Goal: Task Accomplishment & Management: Use online tool/utility

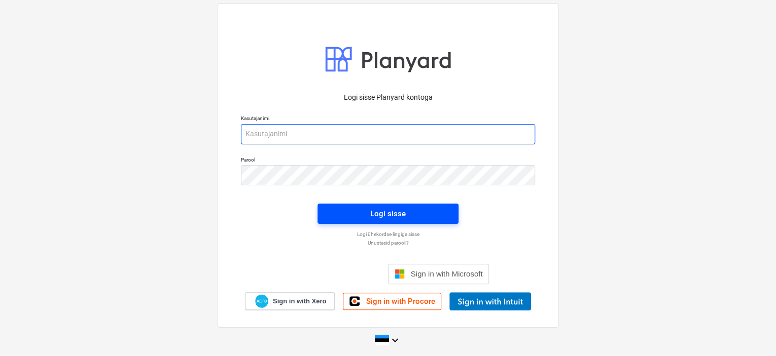
type input "tarvi@hausers.ee"
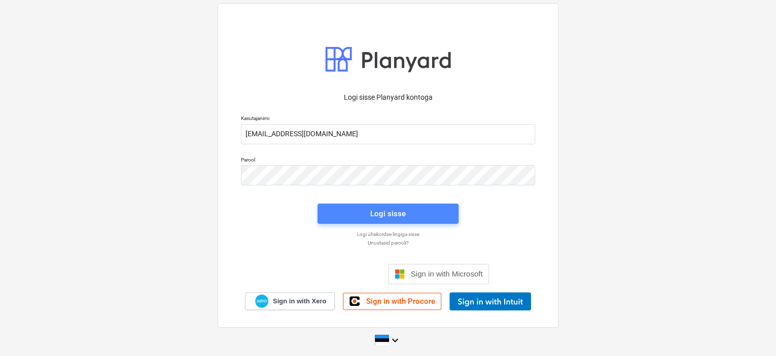
click at [387, 211] on div "Logi sisse" at bounding box center [387, 213] width 35 height 13
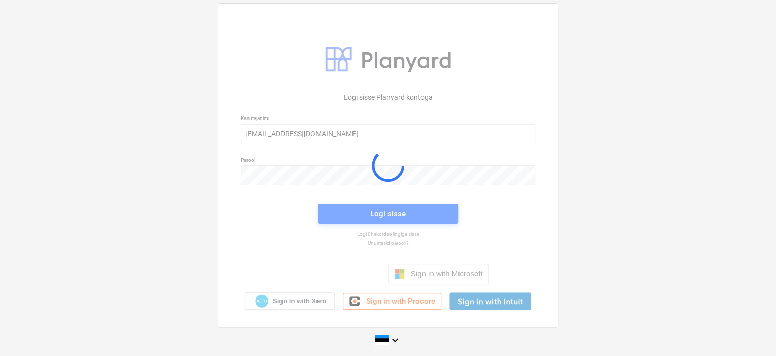
click at [387, 211] on div at bounding box center [388, 165] width 340 height 323
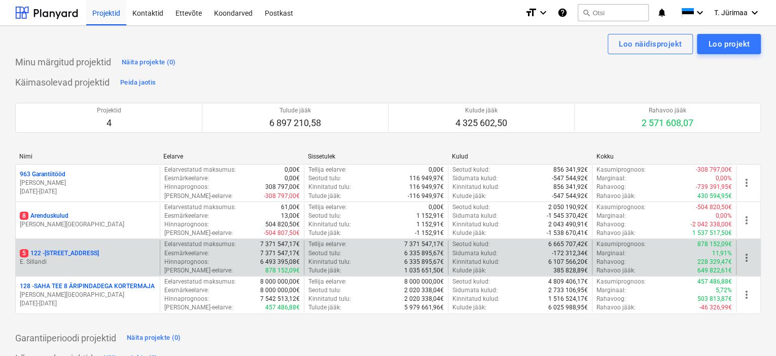
click at [107, 265] on p "E. Sillandi" at bounding box center [88, 262] width 136 height 9
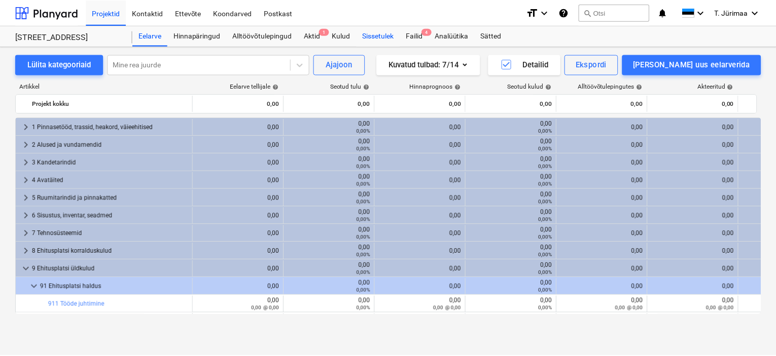
scroll to position [300, 0]
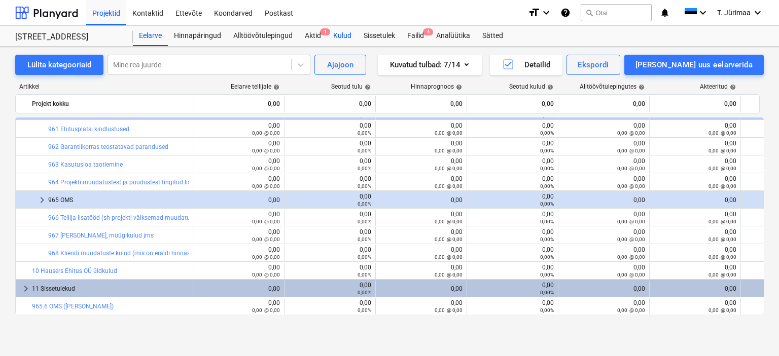
click at [350, 36] on div "Kulud" at bounding box center [342, 36] width 30 height 20
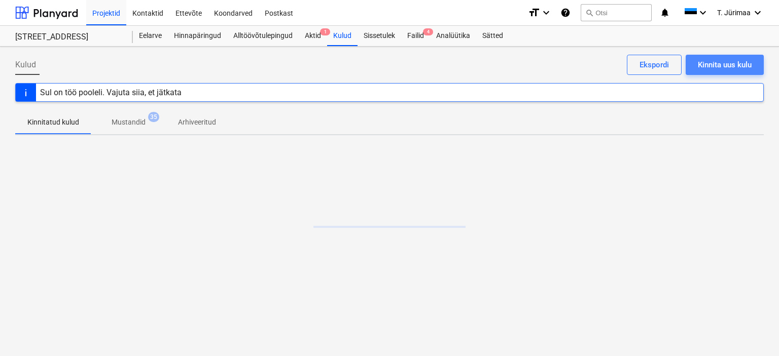
click at [741, 58] on div "Kinnita uus kulu" at bounding box center [725, 64] width 54 height 13
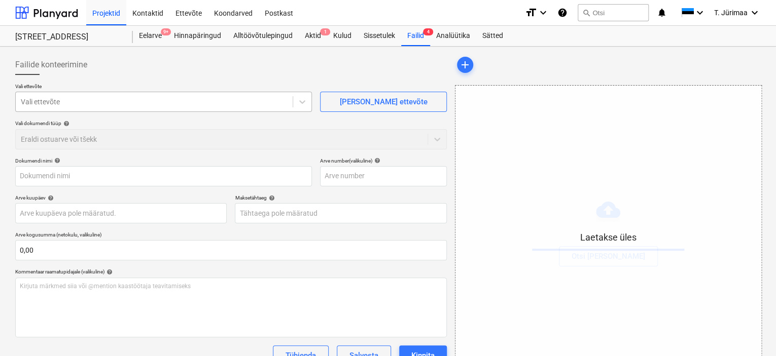
click at [271, 103] on div at bounding box center [154, 102] width 267 height 10
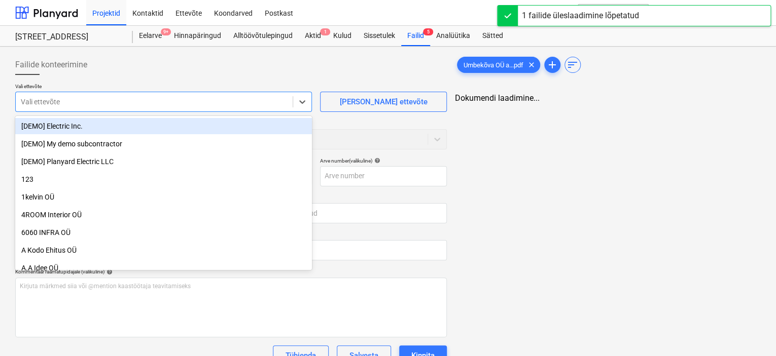
type input "Umbekõva OÜ arve15-25Hausers ehitus_250818_212401.pdf"
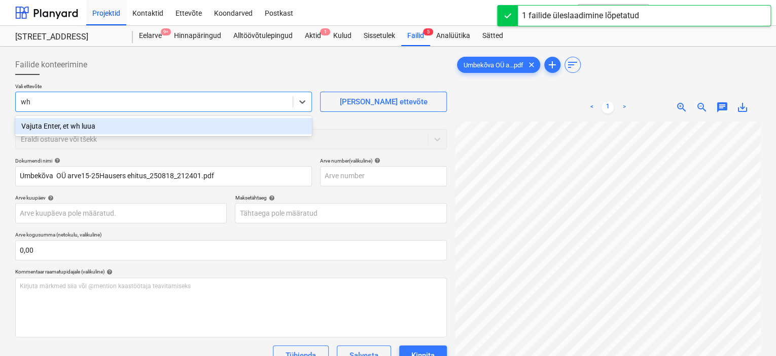
type input "w"
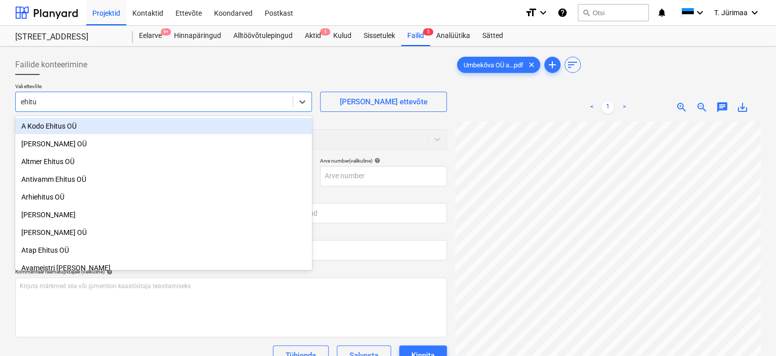
type input "ehitus"
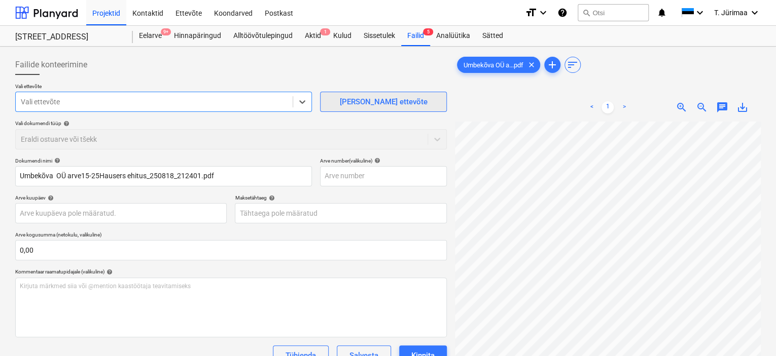
click at [377, 99] on div "[PERSON_NAME] ettevõte" at bounding box center [383, 101] width 88 height 13
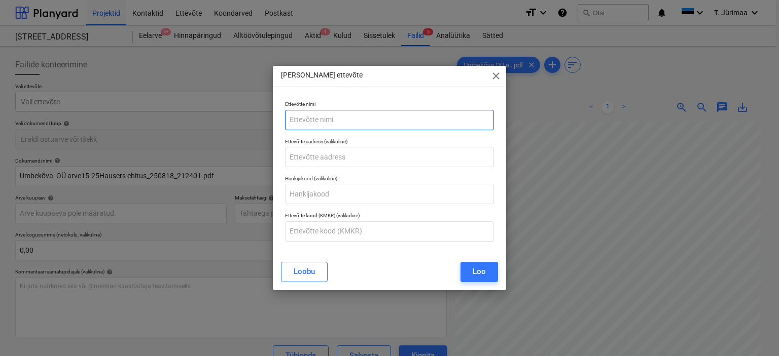
click at [338, 124] on input "text" at bounding box center [389, 120] width 209 height 20
type input "Ehitusweb OÜ"
click at [474, 265] on div "Loo" at bounding box center [478, 271] width 13 height 13
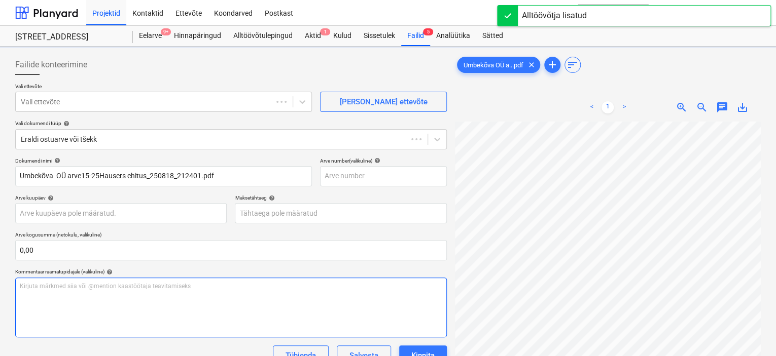
click at [249, 315] on div "Kirjuta märkmed siia või @mention kaastöötaja teavitamiseks ﻿" at bounding box center [230, 308] width 431 height 60
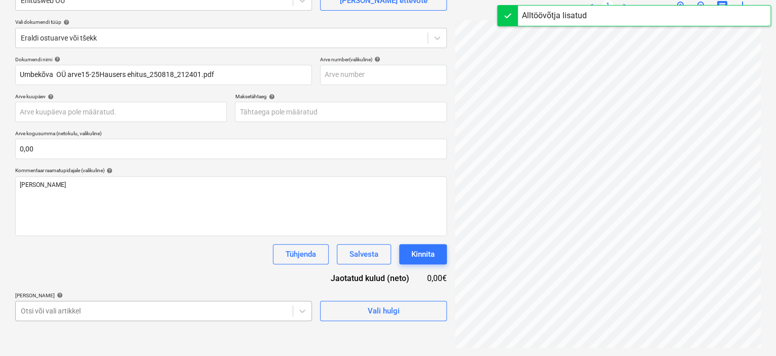
click at [212, 255] on body "Projektid Kontaktid Ettevõte Koondarved Postkast format_size keyboard_arrow_dow…" at bounding box center [388, 77] width 776 height 356
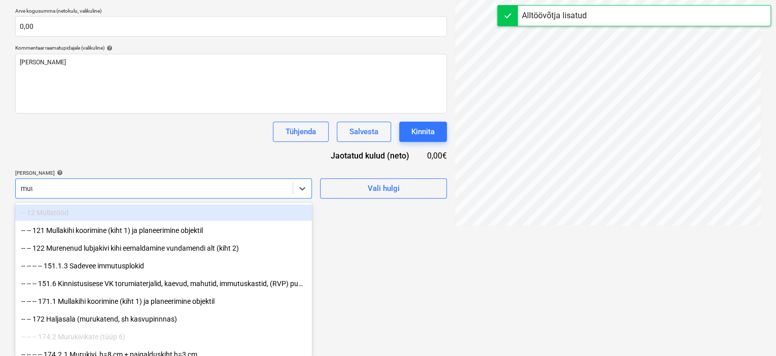
type input "muud"
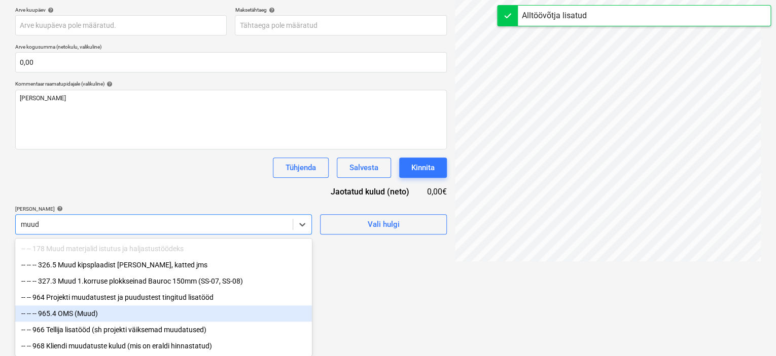
click at [191, 309] on div "-- -- -- 965.4 OMS (Muud)" at bounding box center [163, 314] width 297 height 16
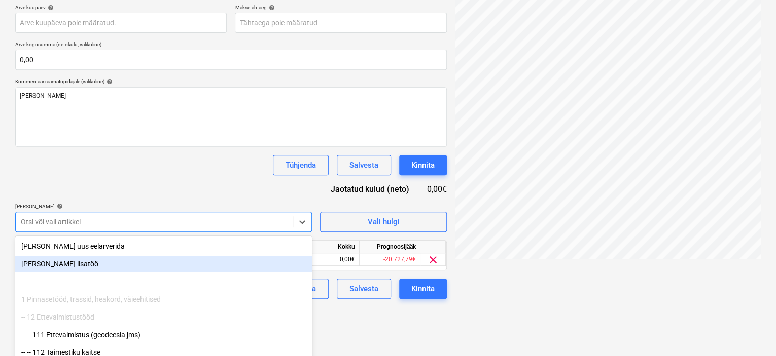
click at [170, 175] on div "Dokumendi nimi help Umbekõva OÜ arve15-25Hausers ehitus_250818_212401.pdf Arve …" at bounding box center [230, 133] width 431 height 332
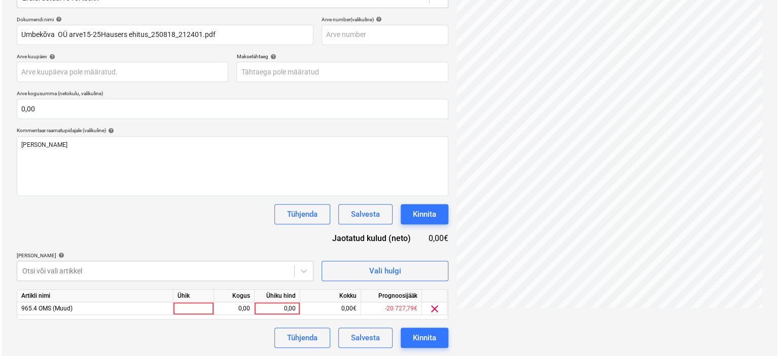
scroll to position [141, 0]
click at [196, 307] on div at bounding box center [192, 309] width 41 height 13
type input "kompl"
type input "712,26"
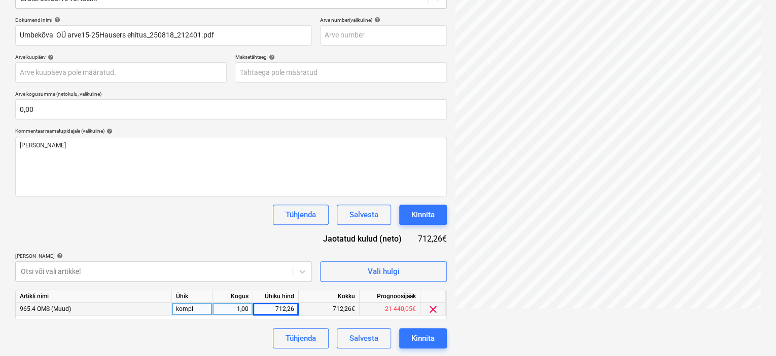
click at [132, 226] on div "Dokumendi nimi help Umbekõva OÜ arve15-25Hausers ehitus_250818_212401.pdf Arve …" at bounding box center [230, 183] width 431 height 332
click at [416, 343] on div "Kinnita" at bounding box center [422, 338] width 23 height 13
